Goal: Information Seeking & Learning: Learn about a topic

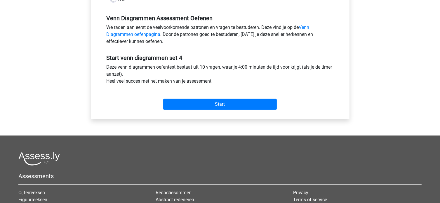
scroll to position [175, 0]
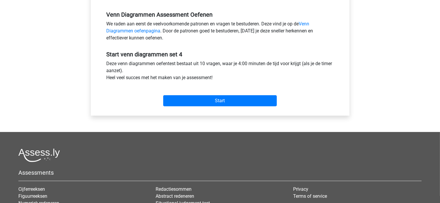
drag, startPoint x: 262, startPoint y: 65, endPoint x: 243, endPoint y: 52, distance: 22.9
click at [243, 52] on h5 "Start venn diagrammen set 4" at bounding box center [220, 54] width 227 height 7
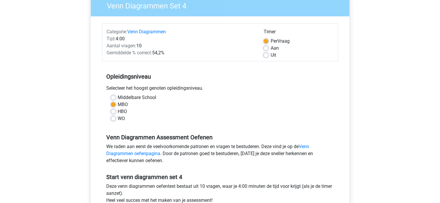
scroll to position [0, 0]
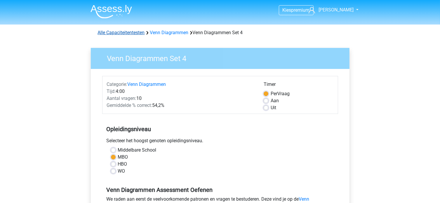
click at [130, 34] on link "Alle Capaciteitentesten" at bounding box center [121, 33] width 47 height 6
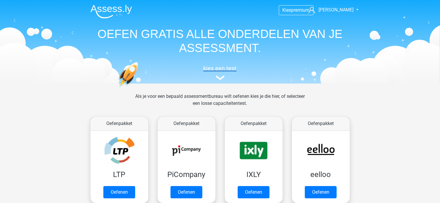
click at [217, 70] on h5 "kies een test" at bounding box center [220, 68] width 269 height 7
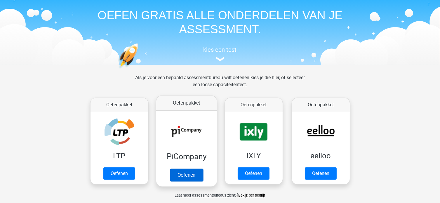
scroll to position [29, 0]
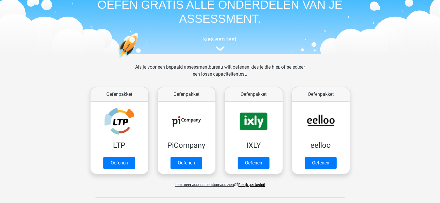
click at [252, 185] on link "Bekijk per bedrijf" at bounding box center [252, 185] width 27 height 4
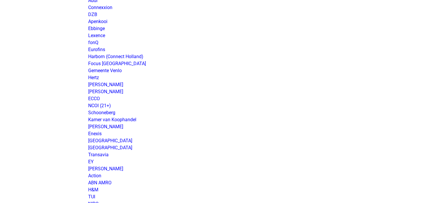
scroll to position [351, 0]
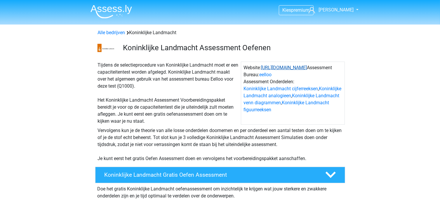
click at [305, 70] on link "[URL][DOMAIN_NAME]" at bounding box center [284, 68] width 46 height 6
